Goal: Information Seeking & Learning: Learn about a topic

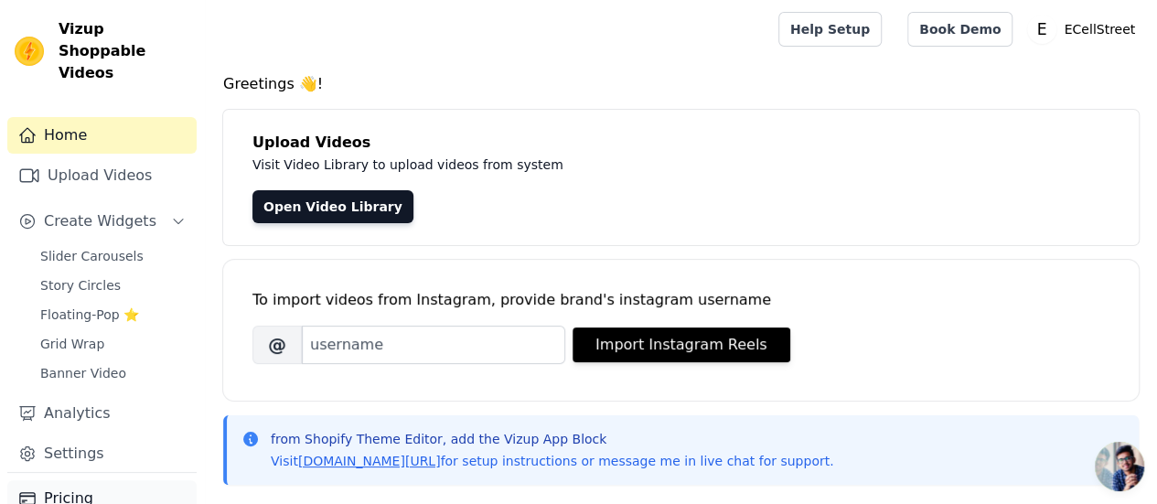
click at [80, 480] on link "Pricing" at bounding box center [101, 498] width 189 height 37
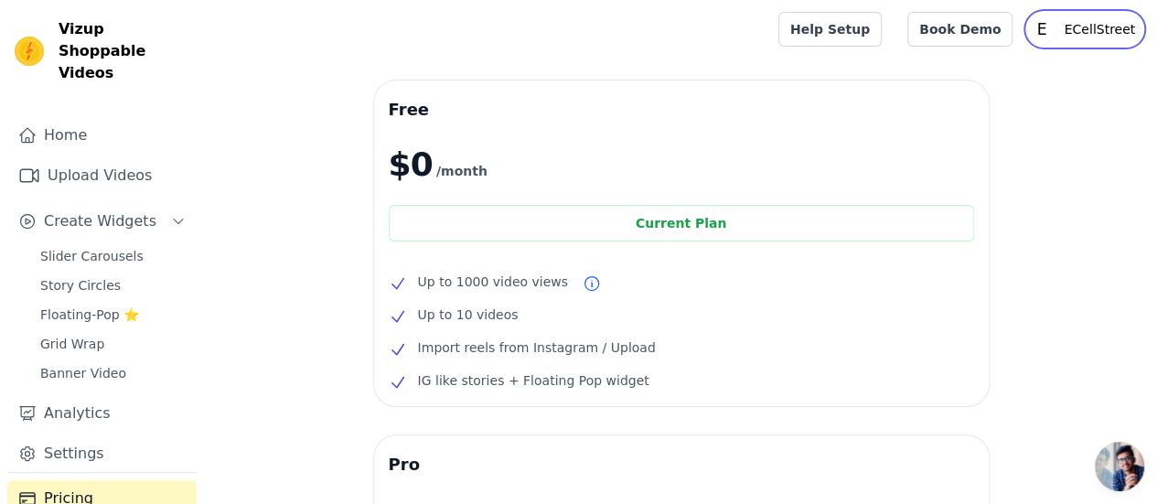
click at [1073, 34] on p "ECellStreet" at bounding box center [1099, 29] width 86 height 33
